Goal: Task Accomplishment & Management: Manage account settings

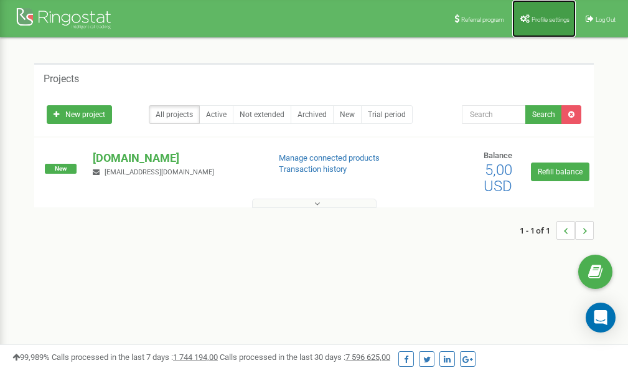
click at [549, 17] on span "Profile settings" at bounding box center [551, 19] width 38 height 7
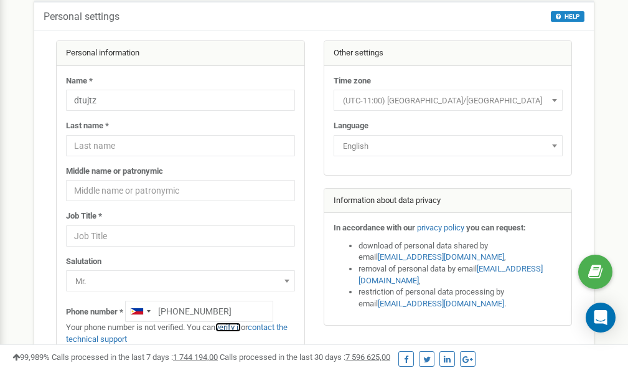
click at [236, 327] on link "verify it" at bounding box center [228, 327] width 26 height 9
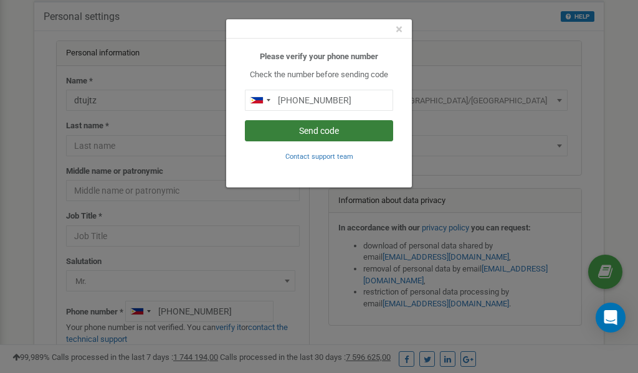
click at [349, 127] on button "Send code" at bounding box center [319, 130] width 148 height 21
